Goal: Information Seeking & Learning: Find contact information

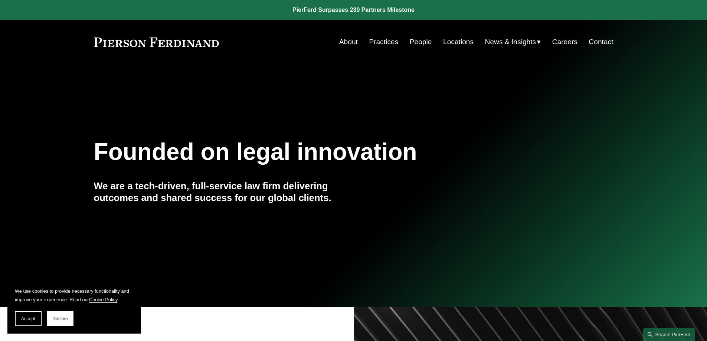
click at [418, 43] on link "People" at bounding box center [421, 42] width 22 height 14
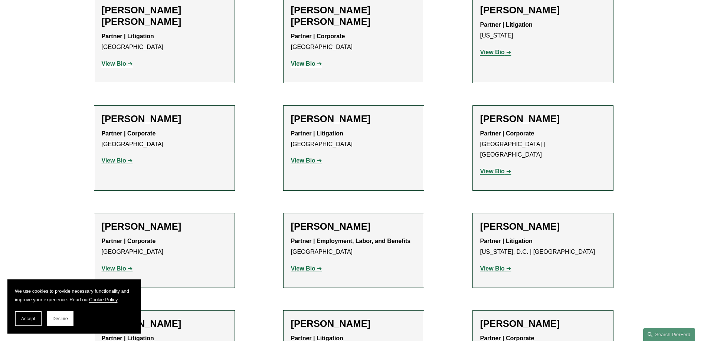
scroll to position [5342, 0]
